Goal: Task Accomplishment & Management: Manage account settings

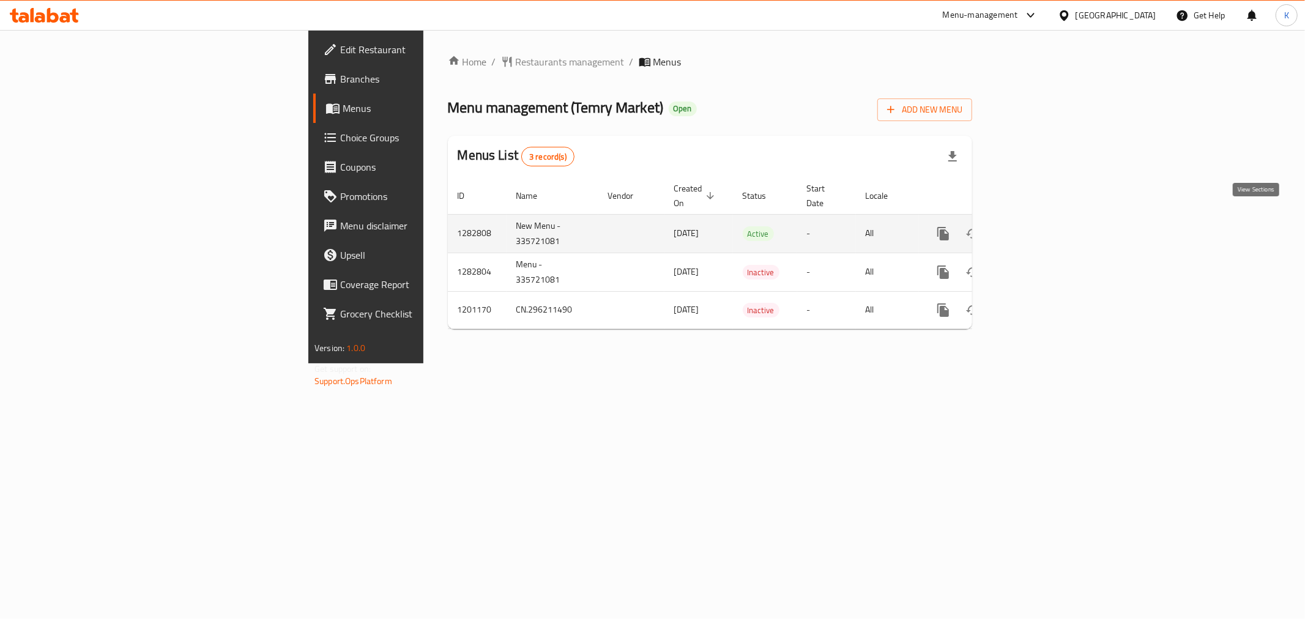
click at [1039, 226] on icon "enhanced table" at bounding box center [1031, 233] width 15 height 15
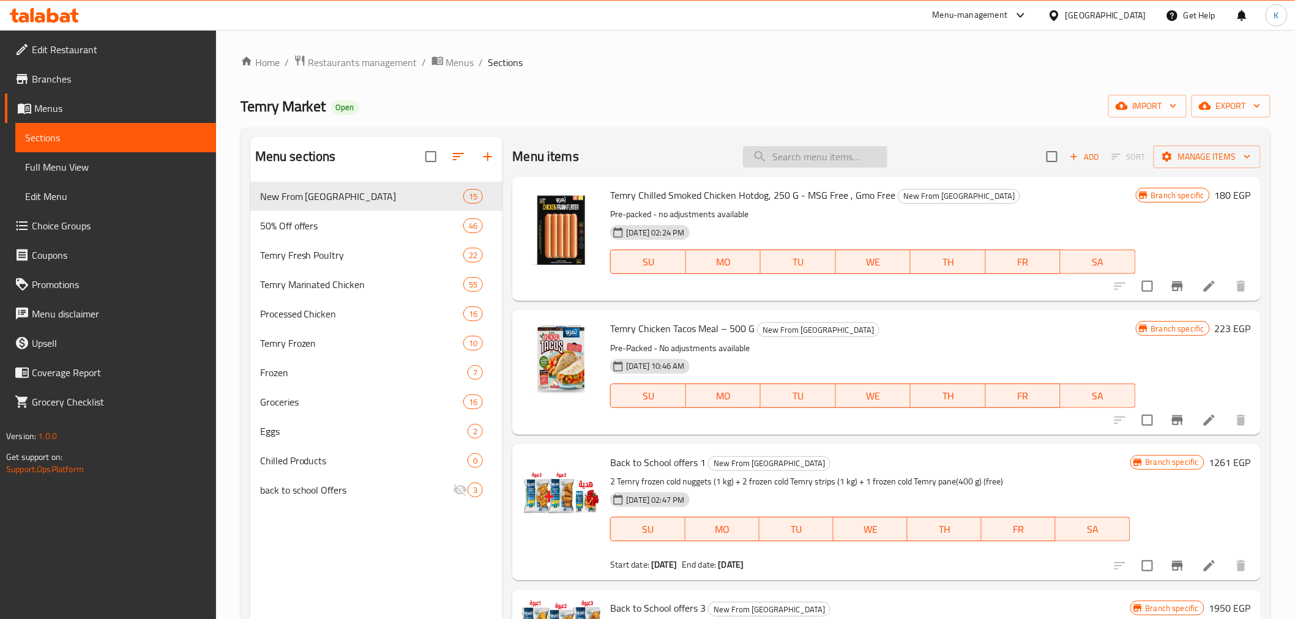
click at [774, 159] on input "search" at bounding box center [815, 156] width 144 height 21
paste input "تمري دجاج كامل فريش 900-950 جرام"
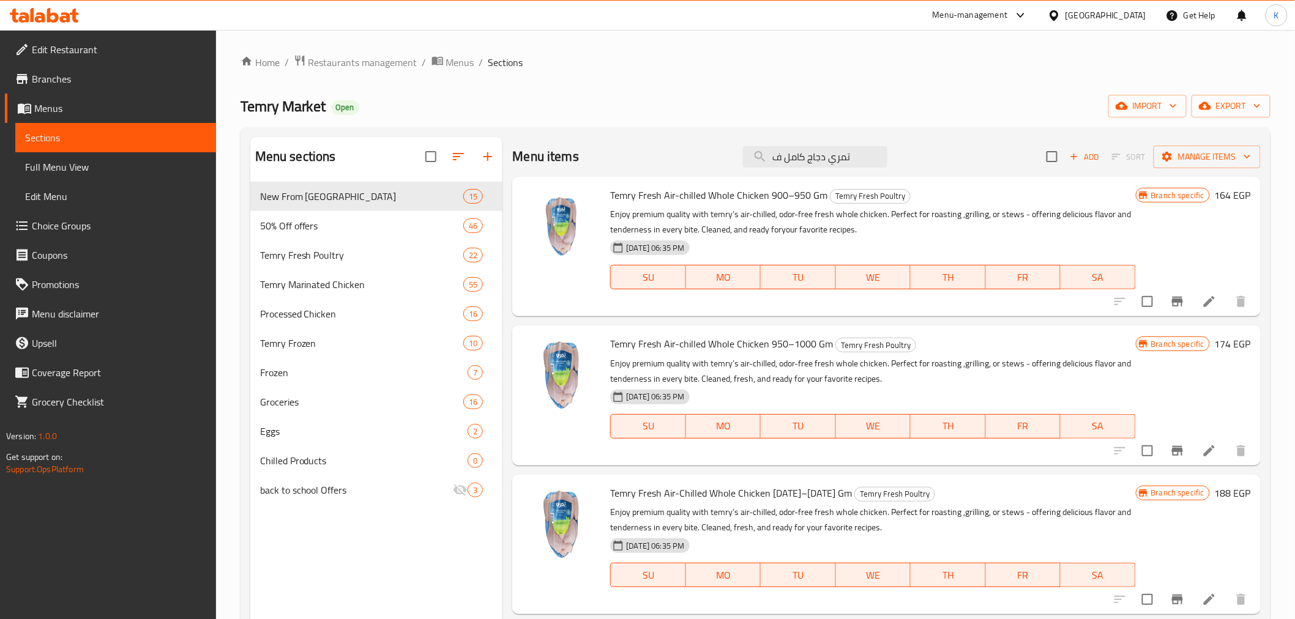
type input "تمري دجاج كامل ف"
click at [1172, 302] on icon "Branch-specific-item" at bounding box center [1177, 302] width 11 height 10
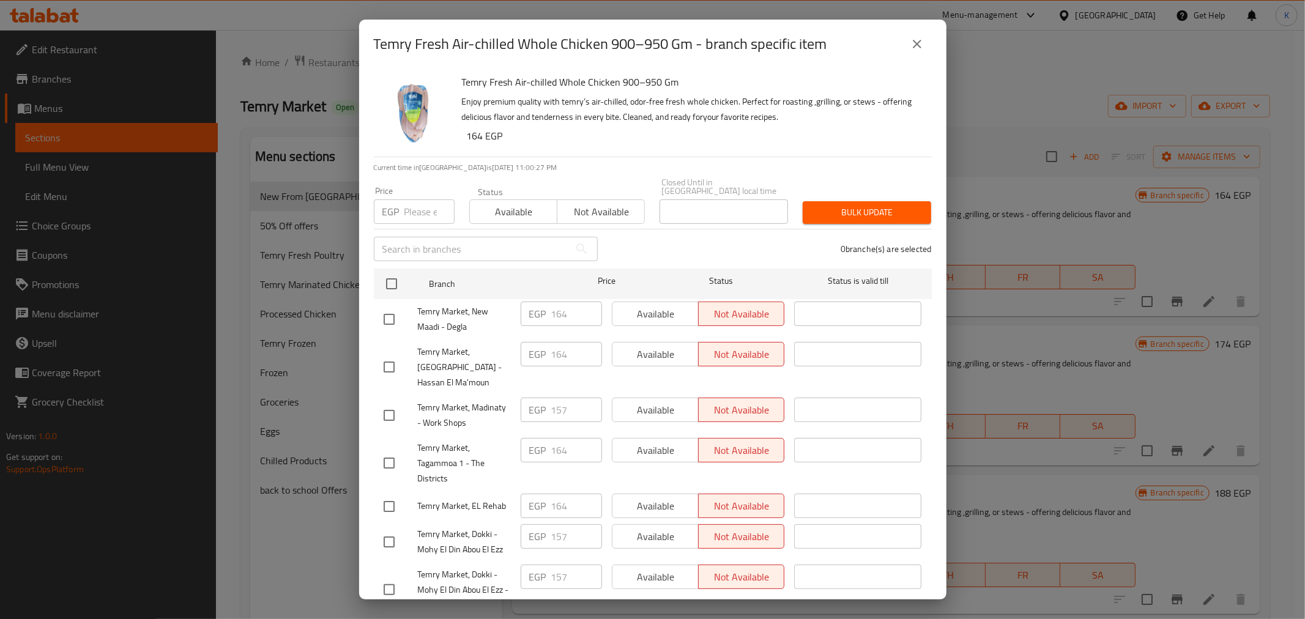
click at [915, 47] on icon "close" at bounding box center [917, 44] width 15 height 15
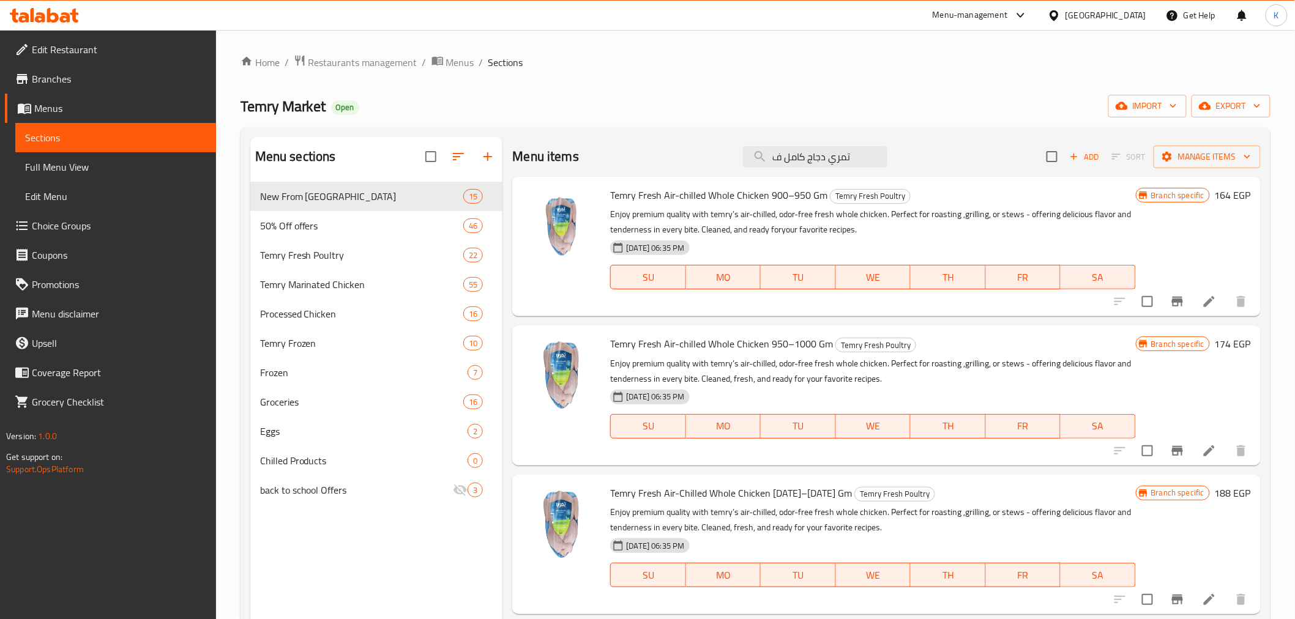
click at [80, 224] on span "Choice Groups" at bounding box center [119, 225] width 174 height 15
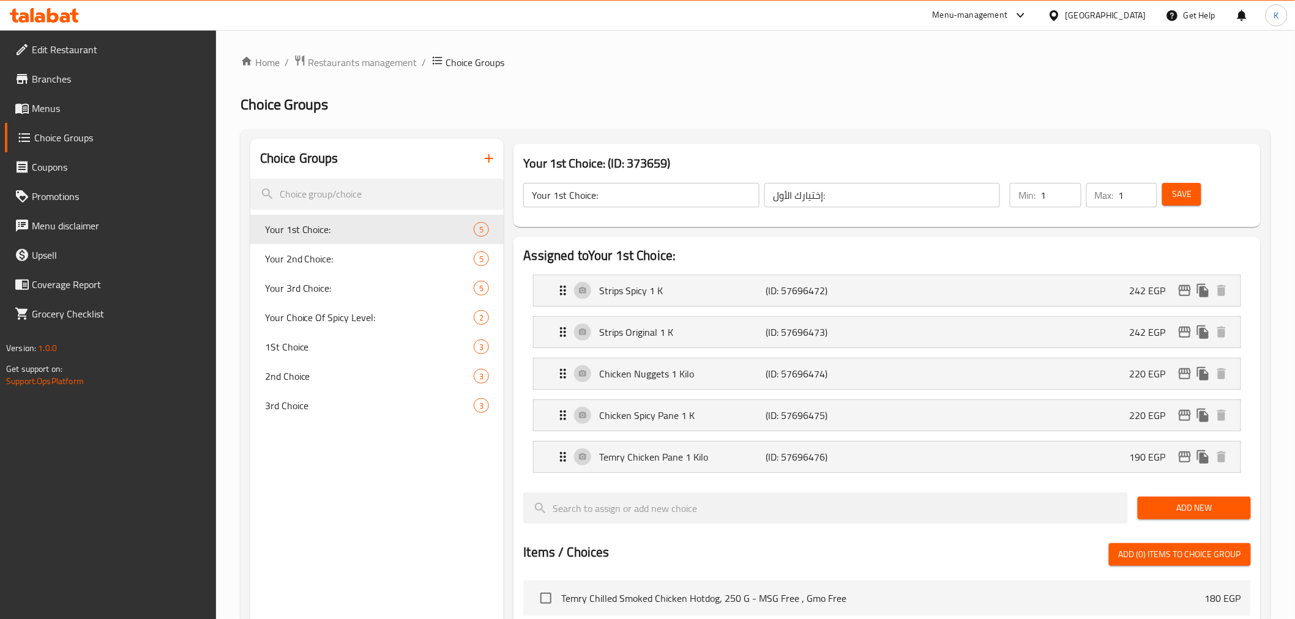
click at [1028, 10] on div at bounding box center [1018, 15] width 20 height 15
click at [1060, 15] on icon at bounding box center [1054, 15] width 13 height 13
click at [989, 319] on div "[GEOGRAPHIC_DATA]" at bounding box center [1014, 320] width 81 height 13
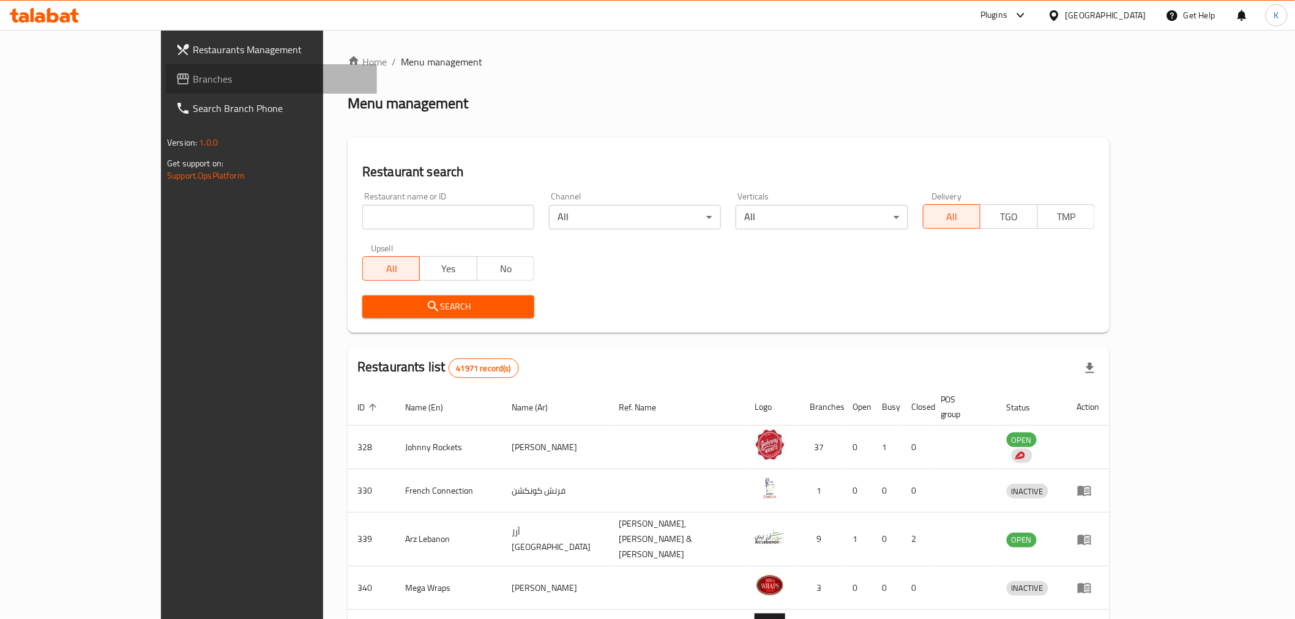
click at [193, 83] on span "Branches" at bounding box center [280, 79] width 174 height 15
